Goal: Transaction & Acquisition: Purchase product/service

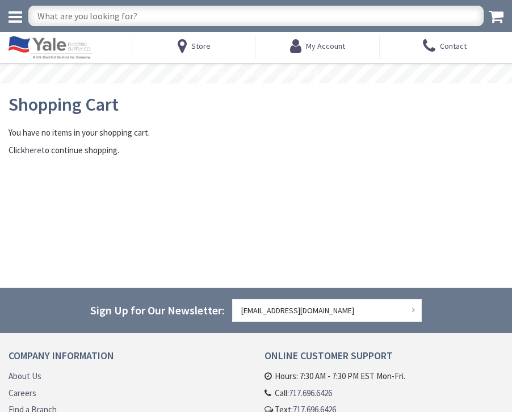
click at [201, 10] on input "text" at bounding box center [255, 16] width 455 height 20
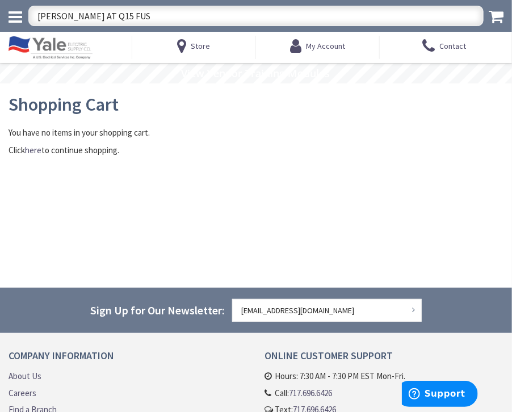
type input "GOULD AT Q15 FUSE"
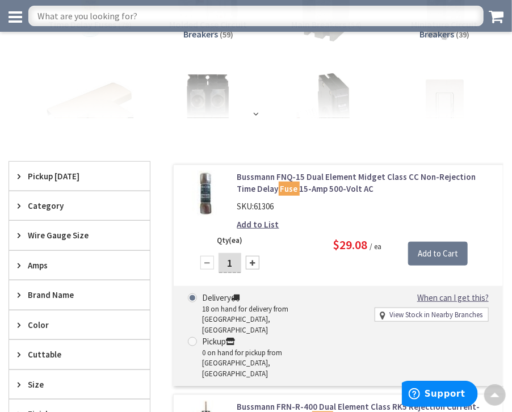
scroll to position [171, 0]
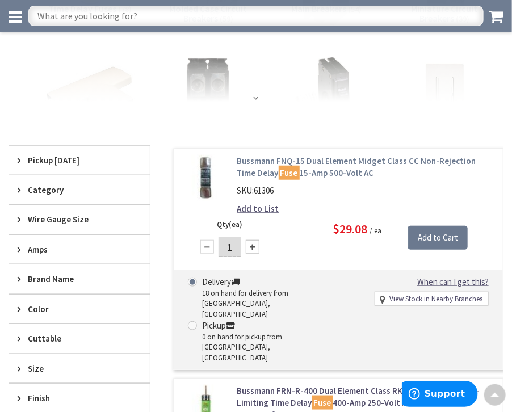
click at [333, 158] on link "Bussmann FNQ-15 Dual Element Midget Class CC Non-Rejection Time Delay Fuse 15-A…" at bounding box center [365, 167] width 257 height 24
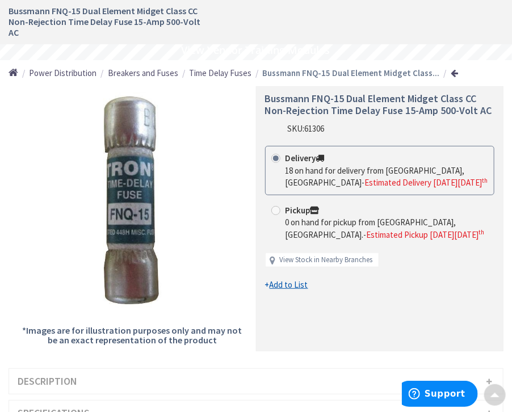
scroll to position [113, 0]
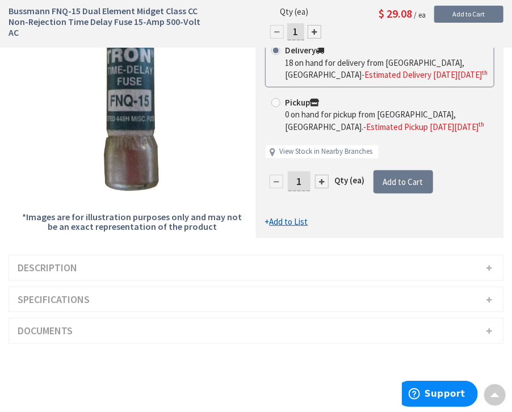
click at [488, 297] on h3 "Specifications" at bounding box center [255, 299] width 493 height 25
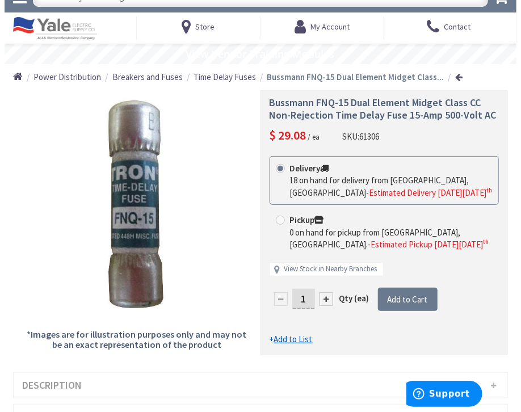
scroll to position [0, 0]
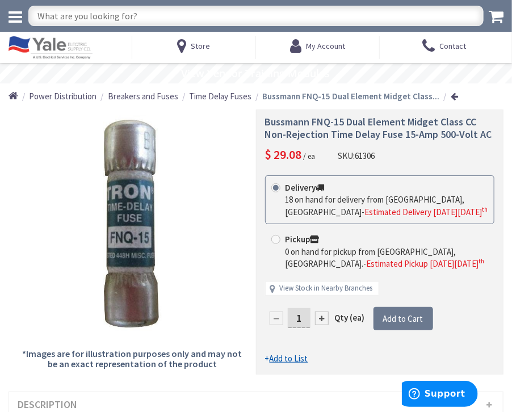
click at [303, 318] on input "1" at bounding box center [299, 318] width 23 height 20
click at [409, 319] on form "This product is Discontinued Delivery 18 on hand for delivery from Cranbury, NJ…" at bounding box center [379, 269] width 229 height 189
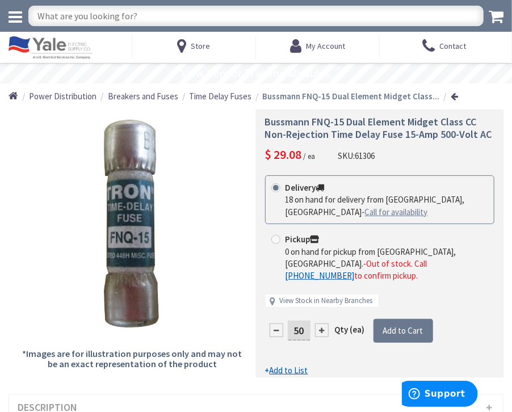
click at [365, 212] on link "Call for availability" at bounding box center [396, 212] width 63 height 12
drag, startPoint x: 306, startPoint y: 317, endPoint x: 272, endPoint y: 316, distance: 33.5
click at [267, 319] on div "50" at bounding box center [299, 330] width 68 height 23
type input "18"
click at [409, 317] on form "This product is Discontinued Delivery 18 on hand for delivery from Cranbury, NJ…" at bounding box center [379, 275] width 229 height 201
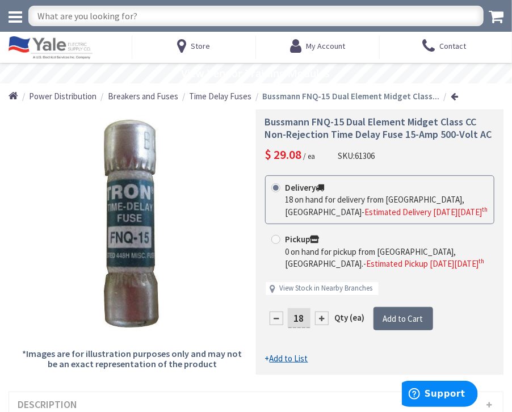
click at [404, 319] on span "Add to Cart" at bounding box center [403, 318] width 40 height 11
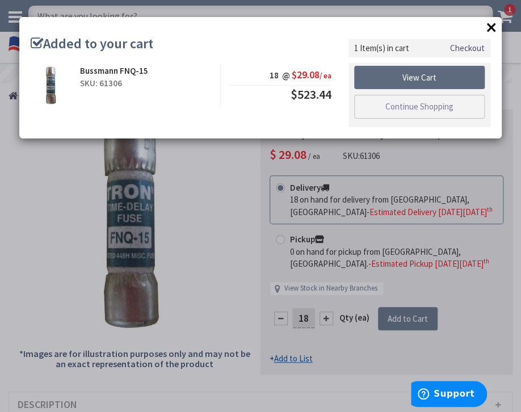
click at [429, 78] on link "View Cart" at bounding box center [419, 78] width 130 height 24
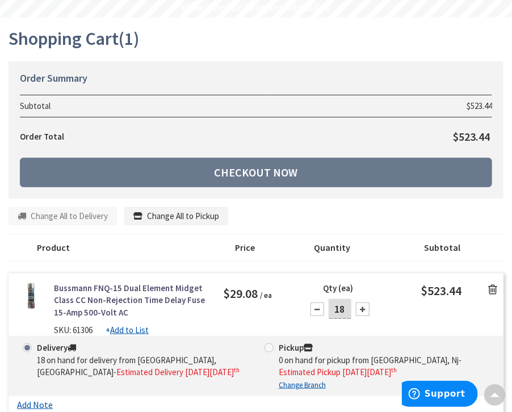
scroll to position [57, 0]
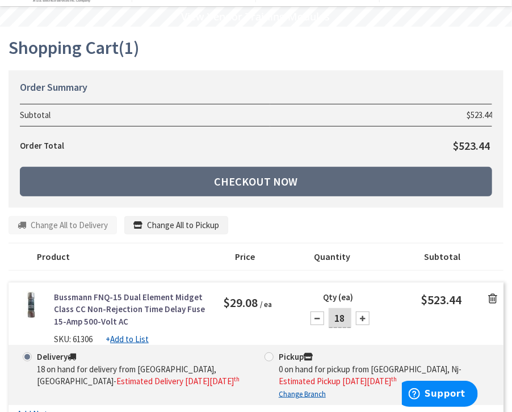
click at [286, 183] on link "Checkout Now" at bounding box center [256, 181] width 472 height 29
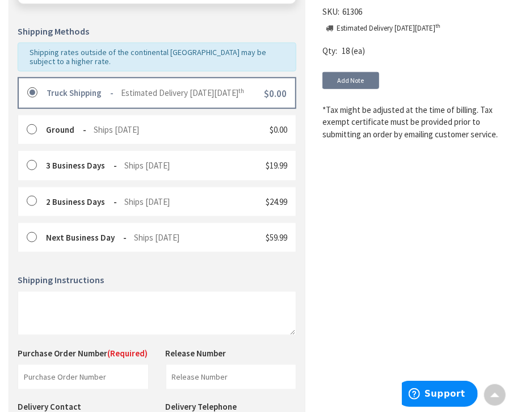
scroll to position [312, 0]
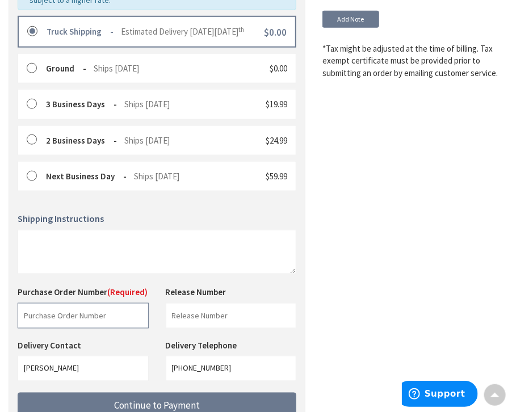
click at [117, 304] on input "text" at bounding box center [83, 316] width 131 height 26
type input "A27123"
click at [339, 335] on div "Shipping Review & Payment Estimated Total $523.44 1 Some items on your order ar…" at bounding box center [256, 97] width 495 height 706
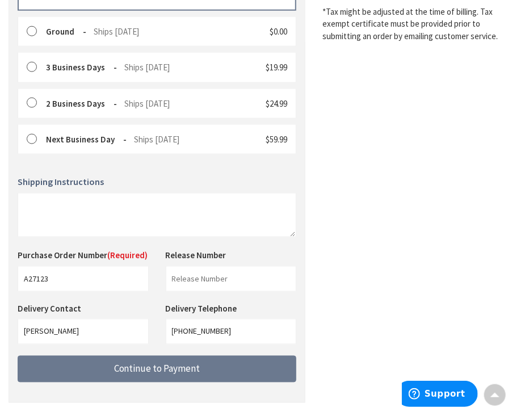
scroll to position [377, 0]
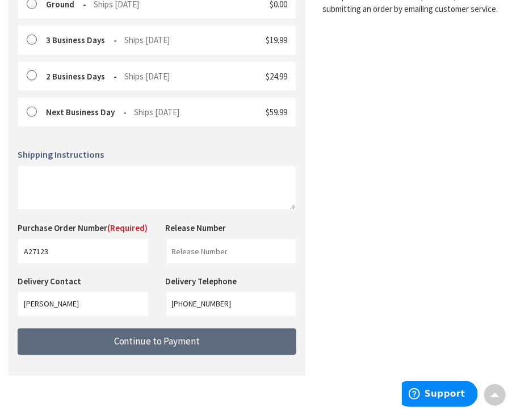
click at [179, 335] on span "Continue to Payment" at bounding box center [157, 341] width 86 height 12
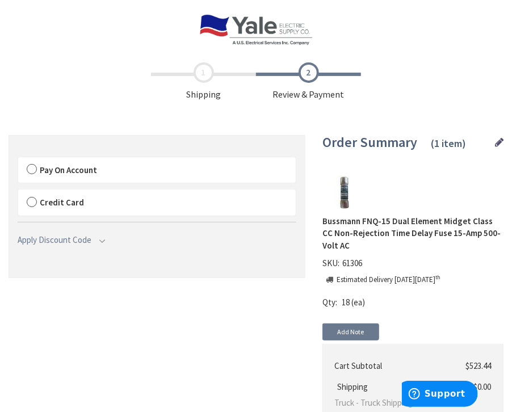
drag, startPoint x: 32, startPoint y: 171, endPoint x: 40, endPoint y: 175, distance: 8.9
click at [32, 170] on label "Pay On Account" at bounding box center [156, 170] width 277 height 26
click at [18, 159] on input "Pay On Account" at bounding box center [18, 159] width 0 height 0
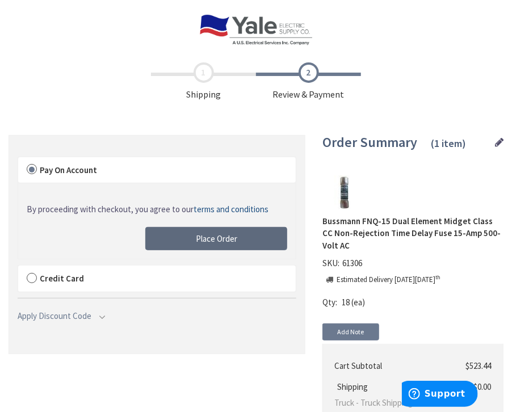
click at [227, 235] on span "Place Order" at bounding box center [216, 238] width 41 height 11
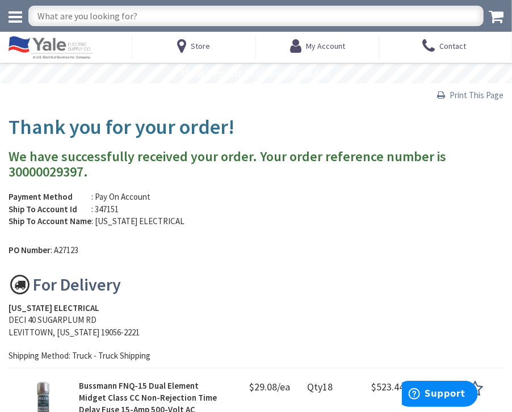
click at [476, 96] on span "Print This Page" at bounding box center [476, 95] width 54 height 11
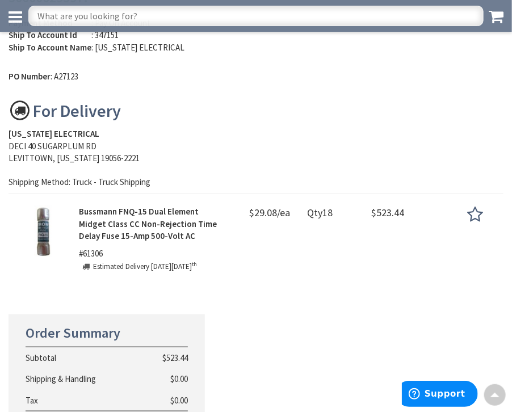
scroll to position [170, 0]
